Goal: Task Accomplishment & Management: Manage account settings

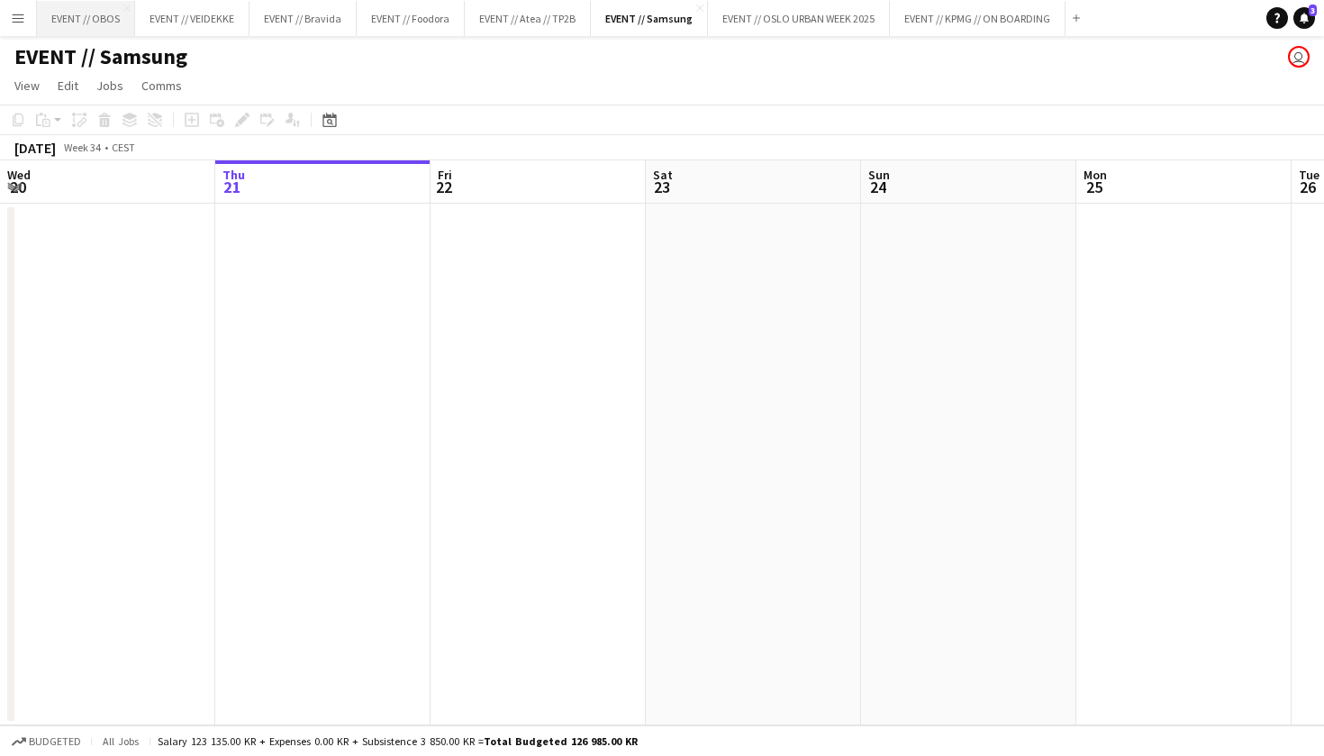
click at [84, 19] on button "EVENT // OBOS Close" at bounding box center [86, 18] width 98 height 35
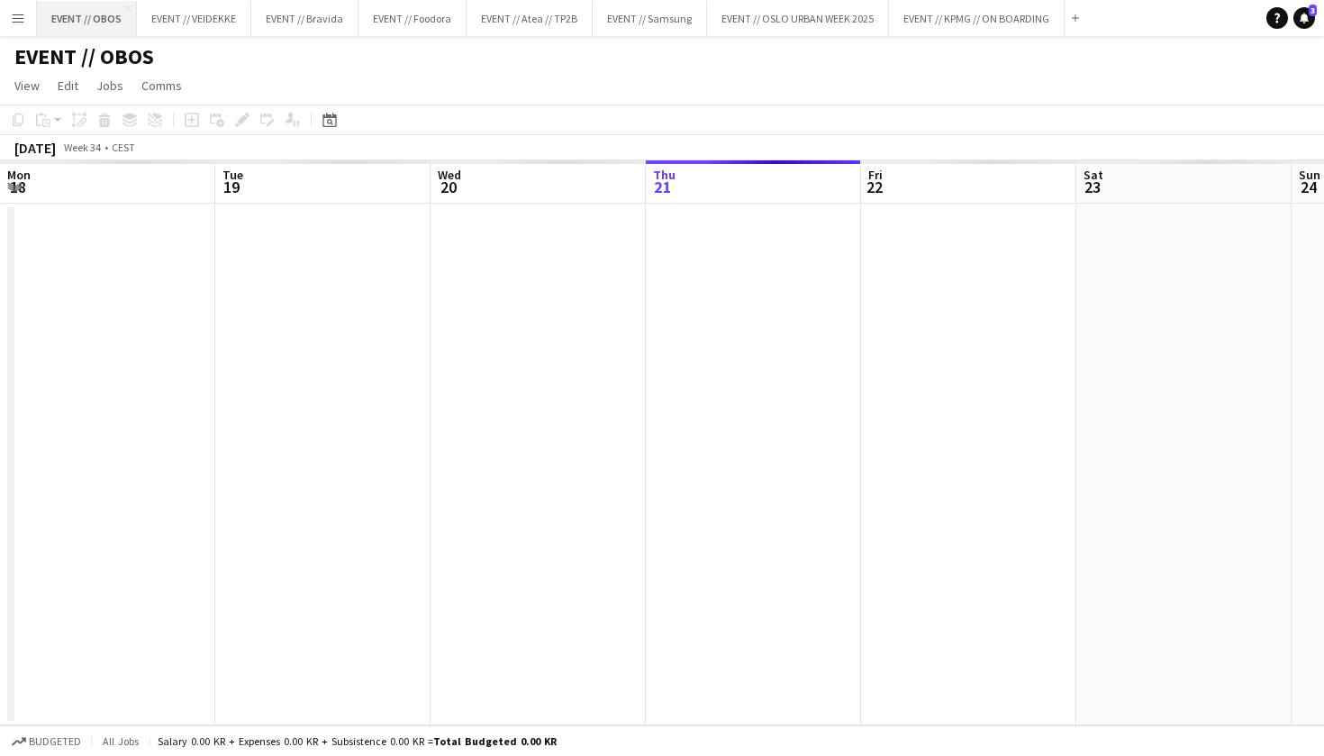
scroll to position [0, 431]
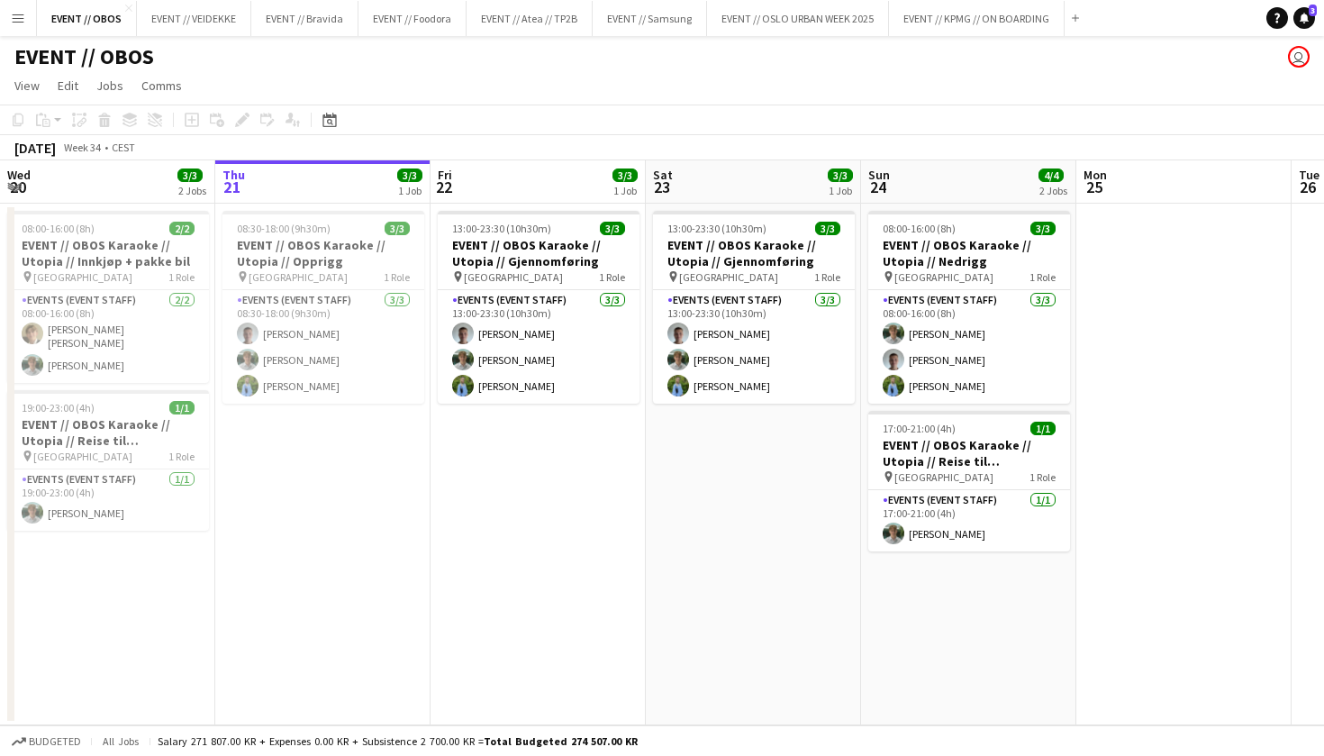
click at [32, 20] on button "Menu" at bounding box center [18, 18] width 36 height 36
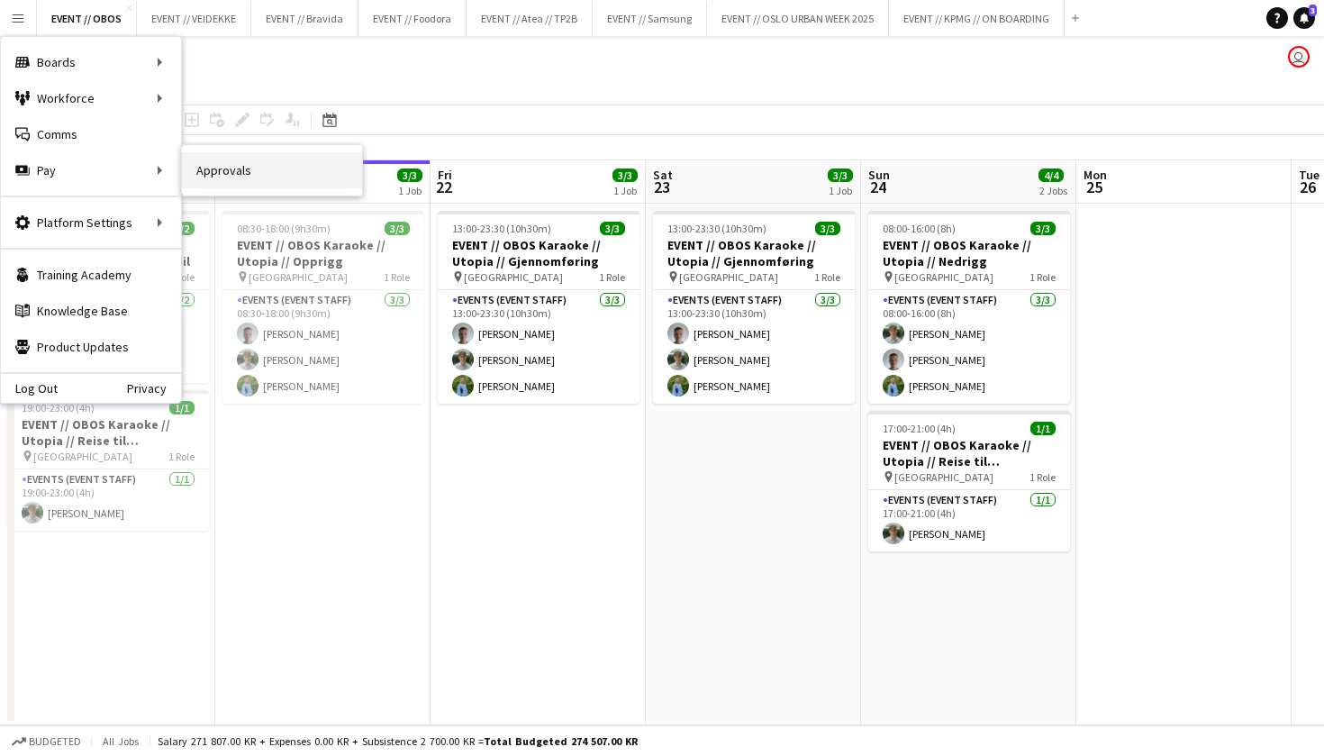
click at [199, 177] on link "Approvals" at bounding box center [272, 170] width 180 height 36
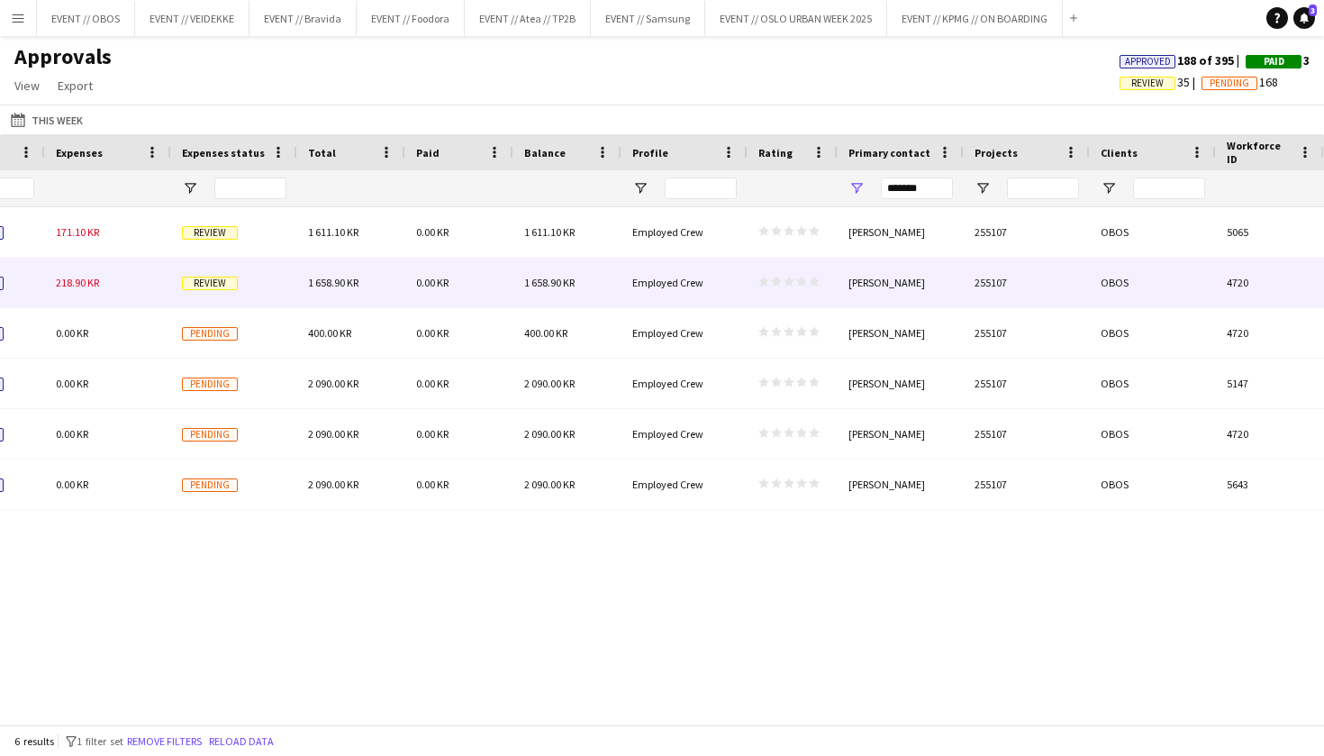
scroll to position [0, 1946]
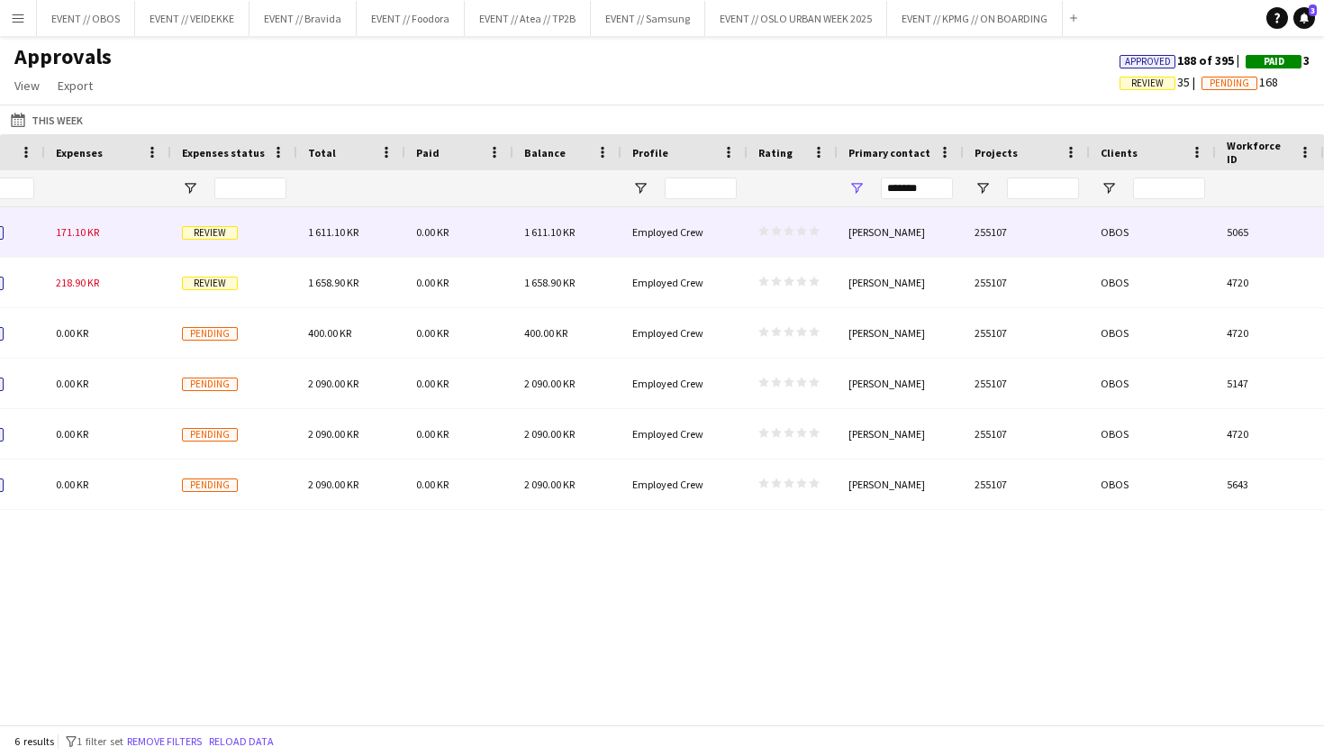
click at [742, 226] on div "Employed Crew" at bounding box center [685, 232] width 126 height 50
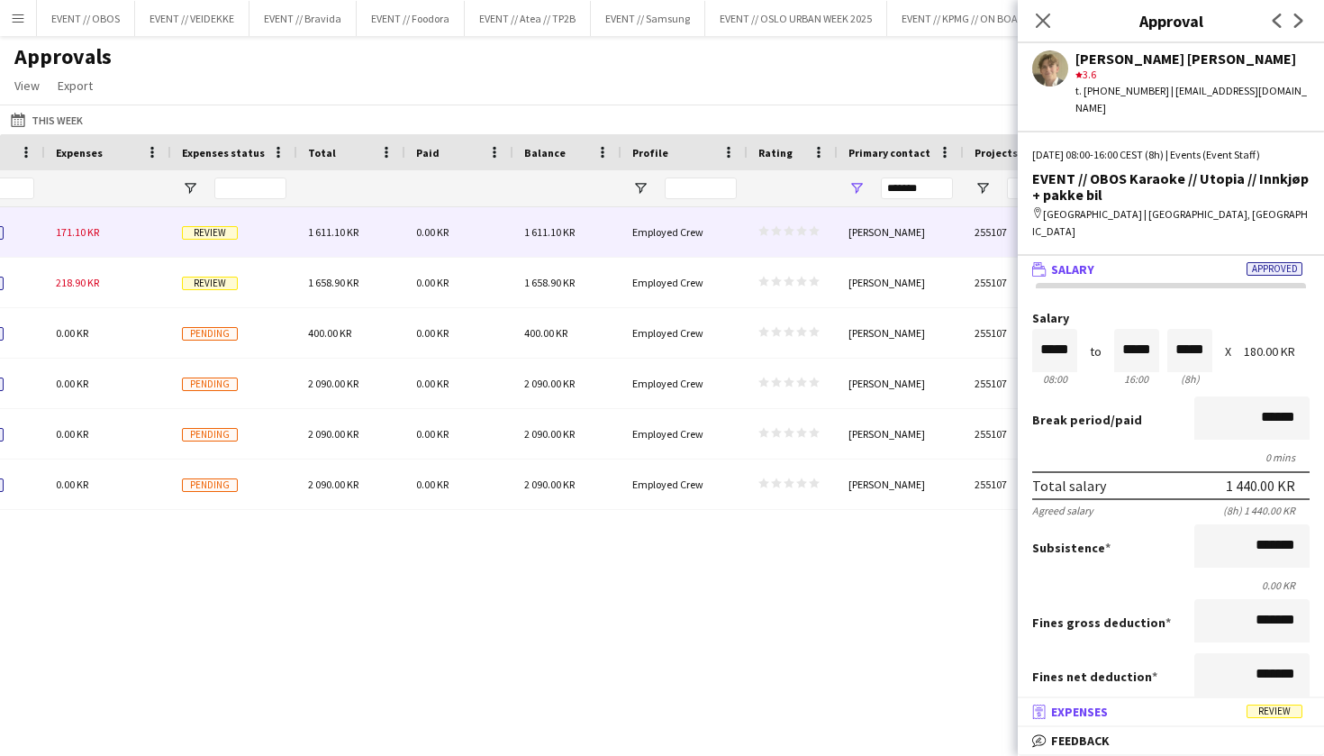
click at [1250, 723] on mat-expansion-panel-header "receipt Expenses Review" at bounding box center [1171, 711] width 306 height 27
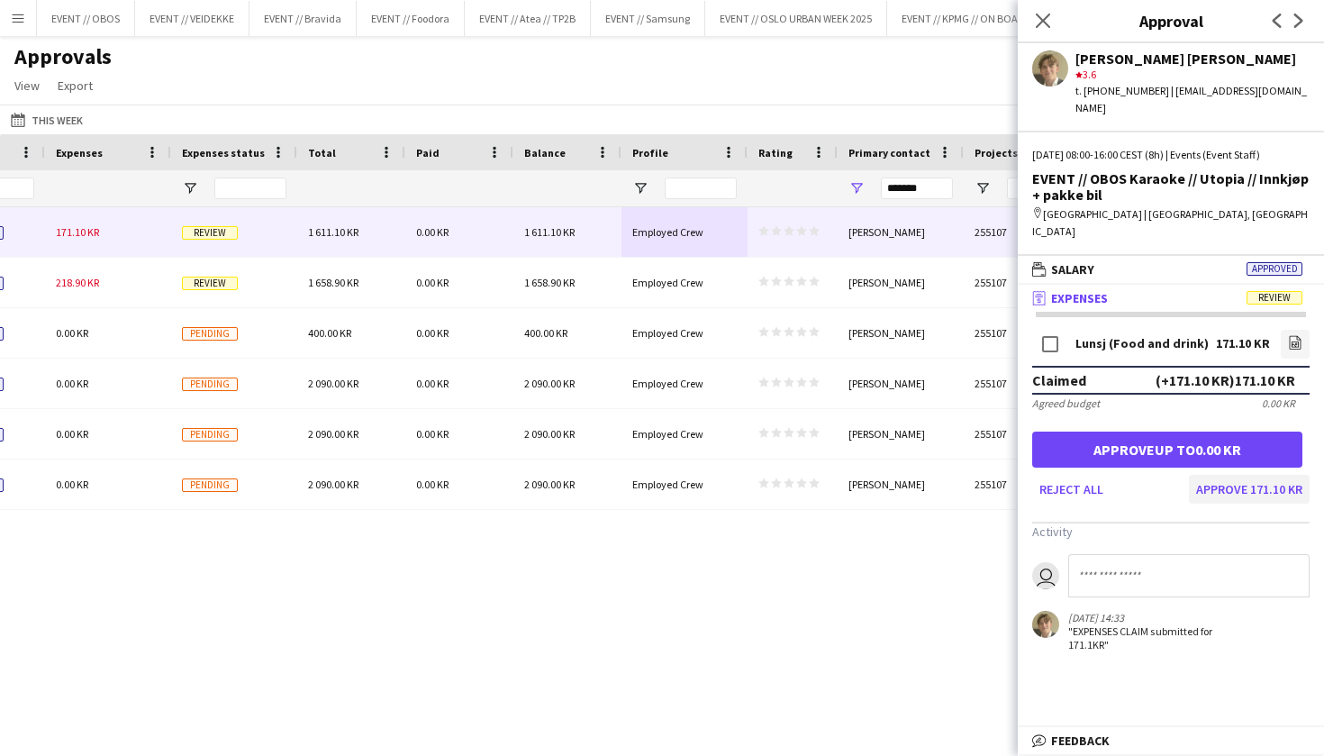
click at [1236, 475] on button "Approve 171.10 KR" at bounding box center [1249, 489] width 121 height 29
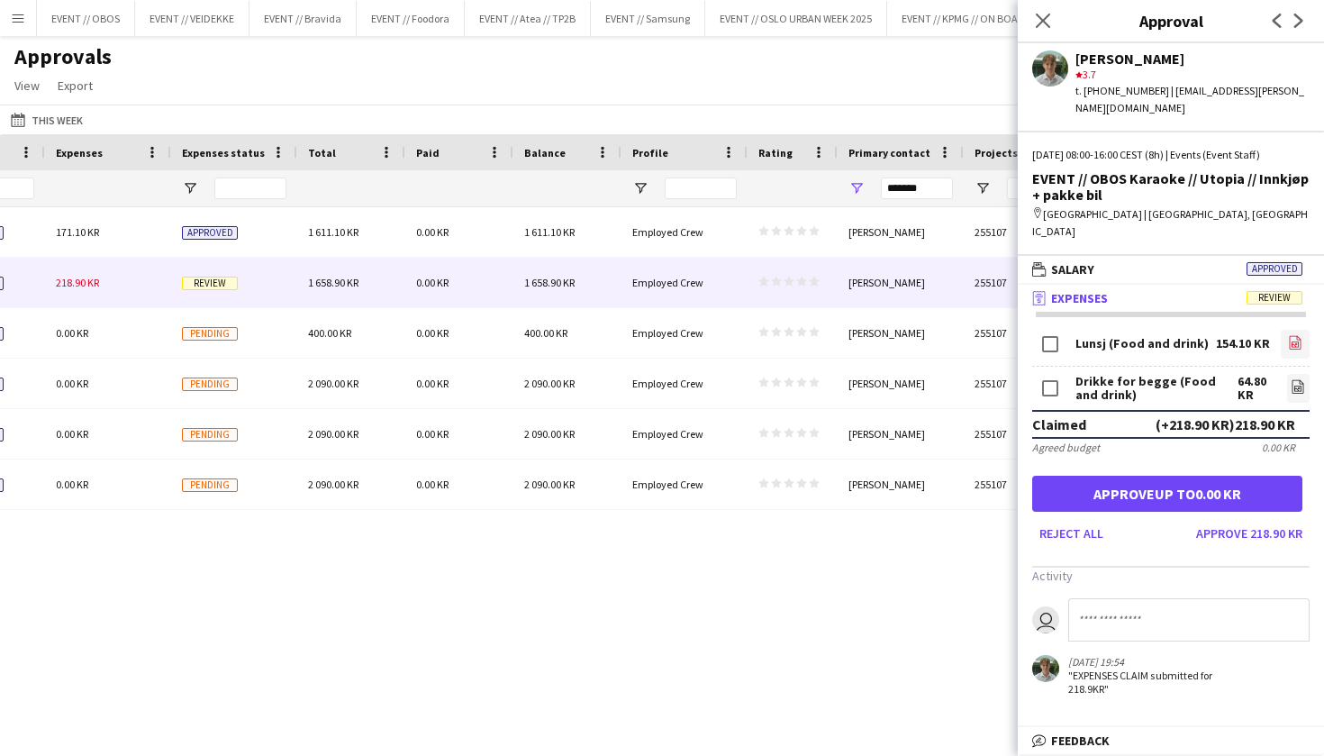
click at [1298, 335] on icon "file-image" at bounding box center [1295, 342] width 14 height 14
click at [1296, 379] on app-icon "file-image" at bounding box center [1298, 388] width 14 height 18
drag, startPoint x: 1071, startPoint y: 597, endPoint x: 1135, endPoint y: 574, distance: 68.1
click at [1099, 598] on input at bounding box center [1188, 619] width 241 height 43
click at [1220, 519] on button "Approve 218.90 KR" at bounding box center [1249, 533] width 121 height 29
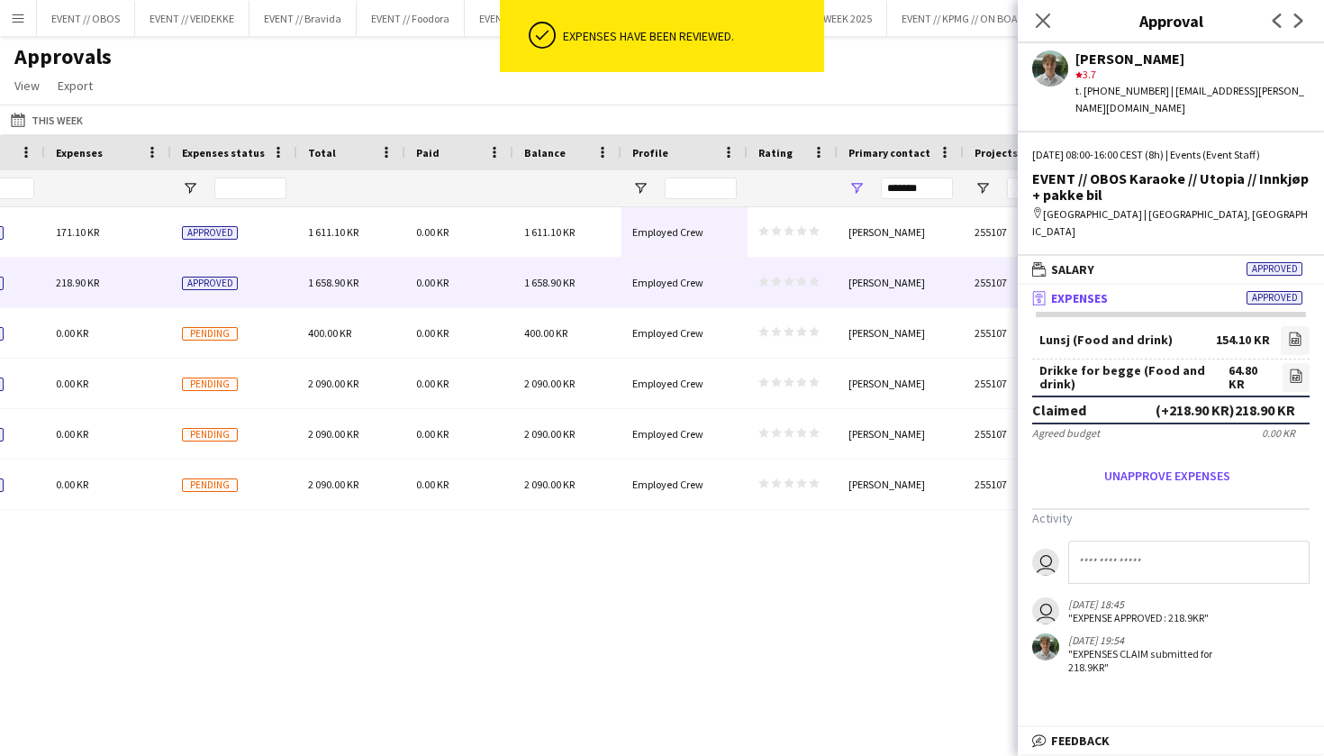
click at [632, 98] on div "Approvals View Customise view Customise filters Reset Filters Reset View Reset …" at bounding box center [662, 73] width 1324 height 61
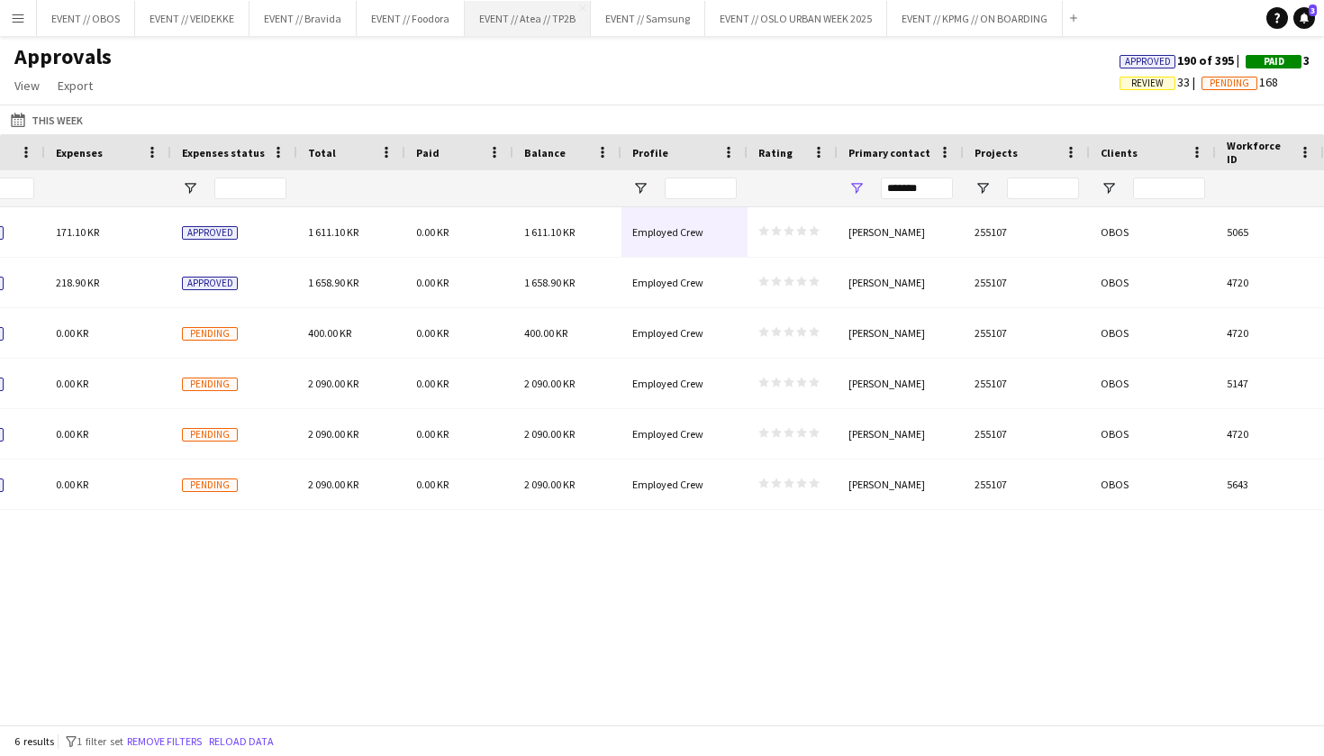
click at [574, 33] on button "EVENT // Atea // TP2B Close" at bounding box center [528, 18] width 126 height 35
